Goal: Task Accomplishment & Management: Manage account settings

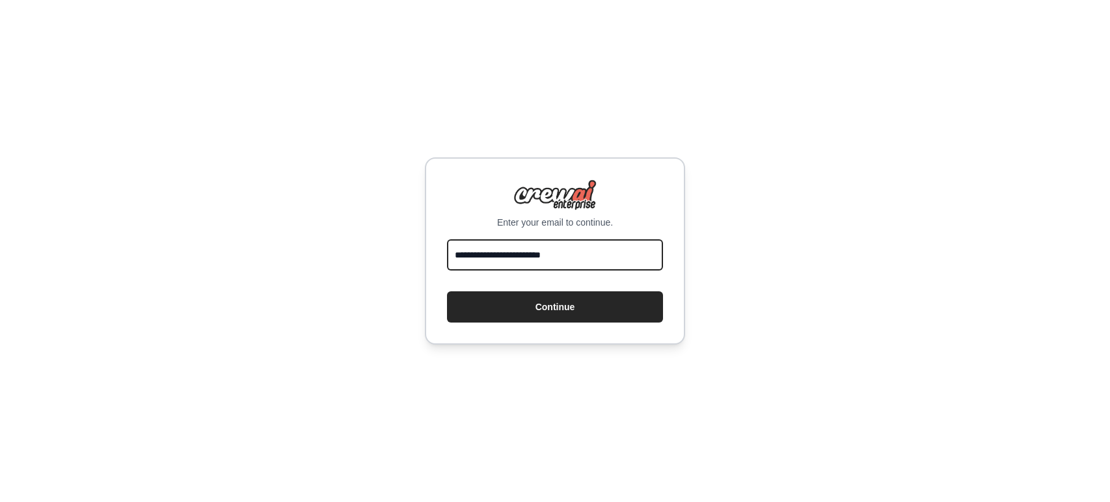
type input "**********"
click at [555, 307] on button "Continue" at bounding box center [555, 306] width 216 height 31
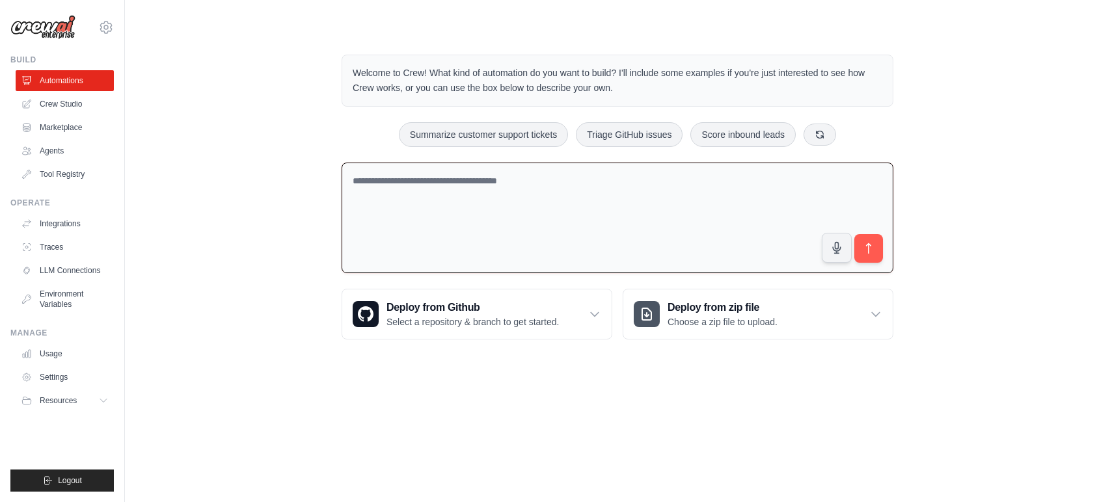
click at [522, 209] on textarea at bounding box center [618, 218] width 552 height 111
click at [84, 105] on link "Crew Studio" at bounding box center [66, 104] width 98 height 21
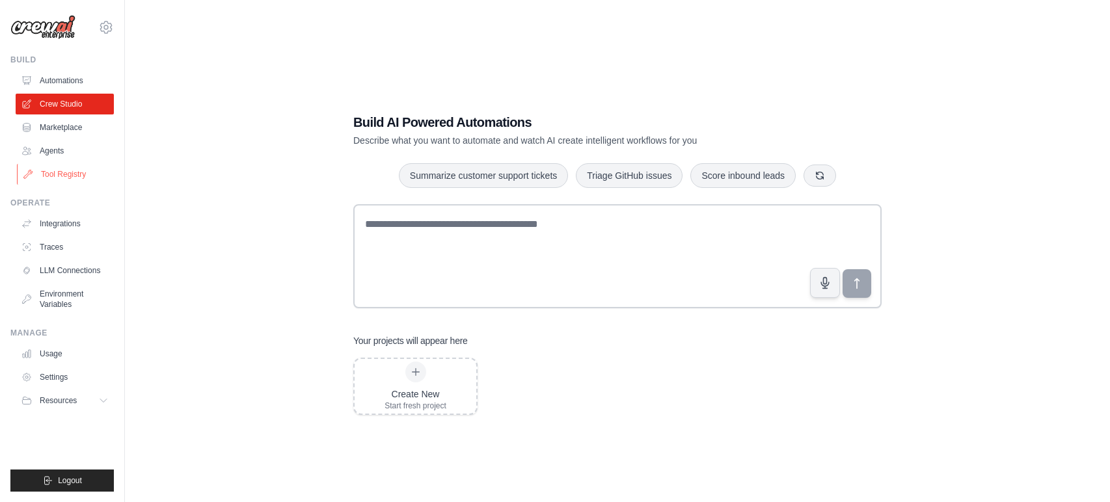
click at [63, 174] on link "Tool Registry" at bounding box center [66, 174] width 98 height 21
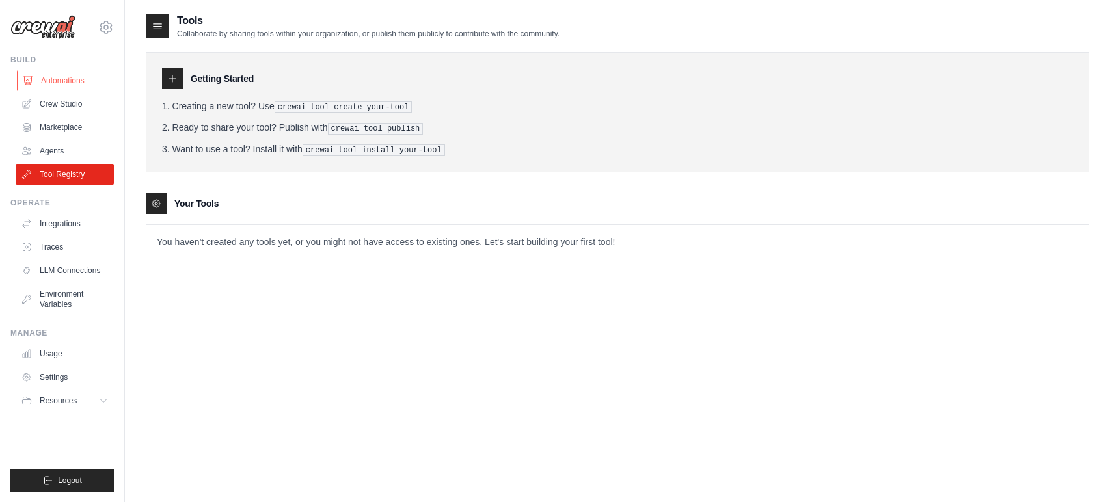
click at [64, 81] on link "Automations" at bounding box center [66, 80] width 98 height 21
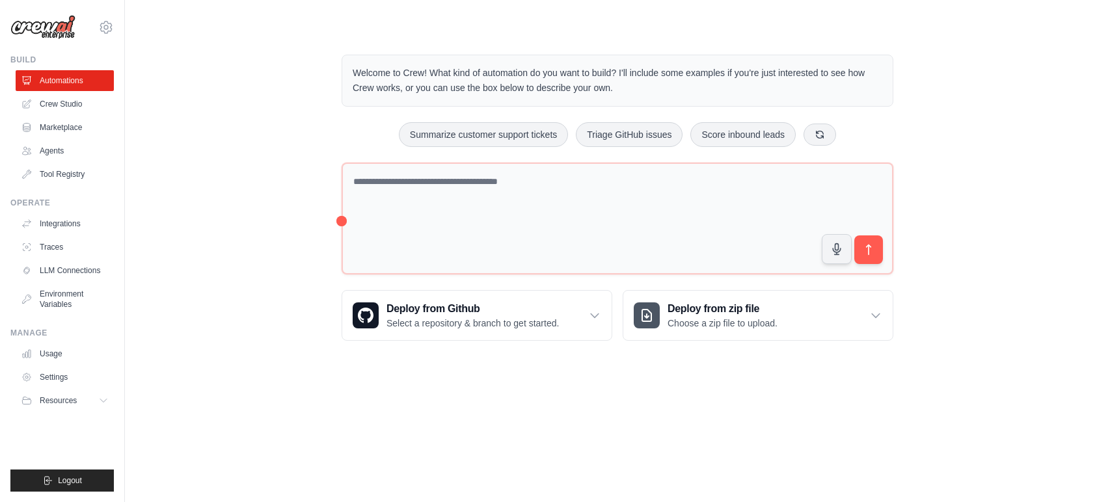
click at [515, 68] on p "Welcome to Crew! What kind of automation do you want to build? I'll include som…" at bounding box center [618, 81] width 530 height 30
click at [105, 27] on icon at bounding box center [106, 28] width 16 height 16
click at [77, 90] on link "Settings" at bounding box center [106, 87] width 115 height 23
